Goal: Understand process/instructions: Learn about a topic

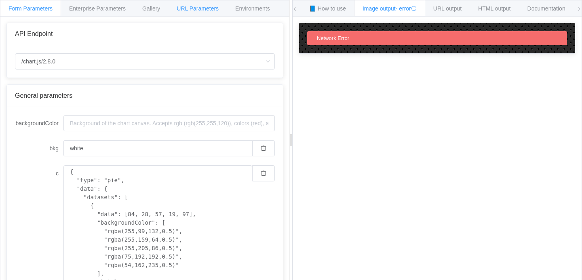
click at [204, 8] on span "URL Parameters" at bounding box center [198, 8] width 42 height 6
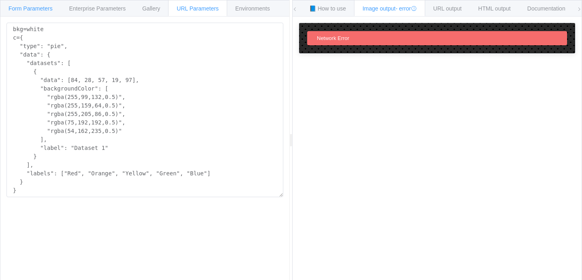
click at [39, 8] on span "Form Parameters" at bounding box center [30, 8] width 44 height 6
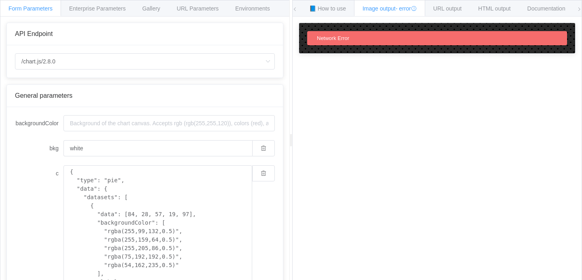
click at [331, 35] on div "Network Error" at bounding box center [333, 38] width 39 height 8
click at [326, 38] on span "Network Error" at bounding box center [333, 38] width 32 height 6
click at [339, 38] on span "Network Error" at bounding box center [333, 38] width 32 height 6
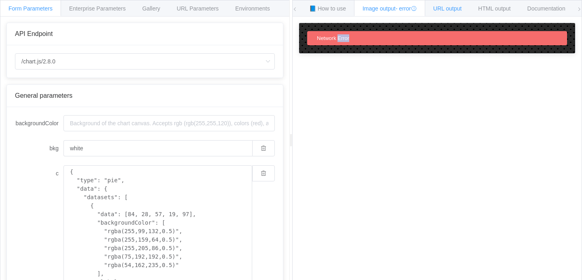
click at [462, 7] on span "URL output" at bounding box center [448, 8] width 28 height 6
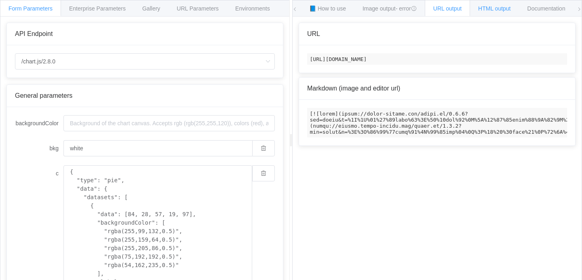
click at [504, 10] on span "HTML output" at bounding box center [495, 8] width 32 height 6
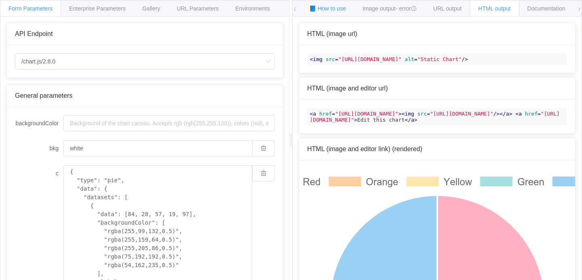
click at [322, 6] on span "📘 How to use" at bounding box center [327, 8] width 37 height 6
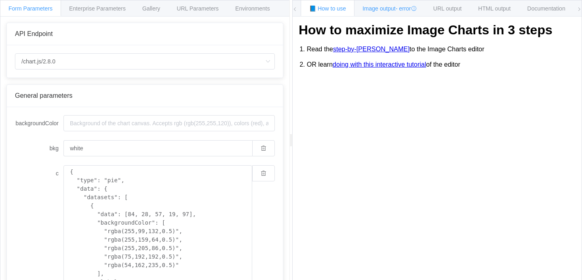
click at [383, 6] on span "Image output - error" at bounding box center [390, 8] width 54 height 6
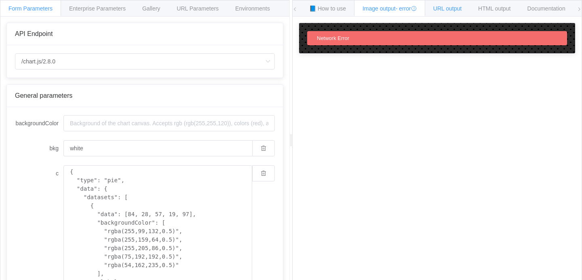
click at [449, 14] on div "URL output" at bounding box center [447, 8] width 45 height 16
